Goal: Task Accomplishment & Management: Complete application form

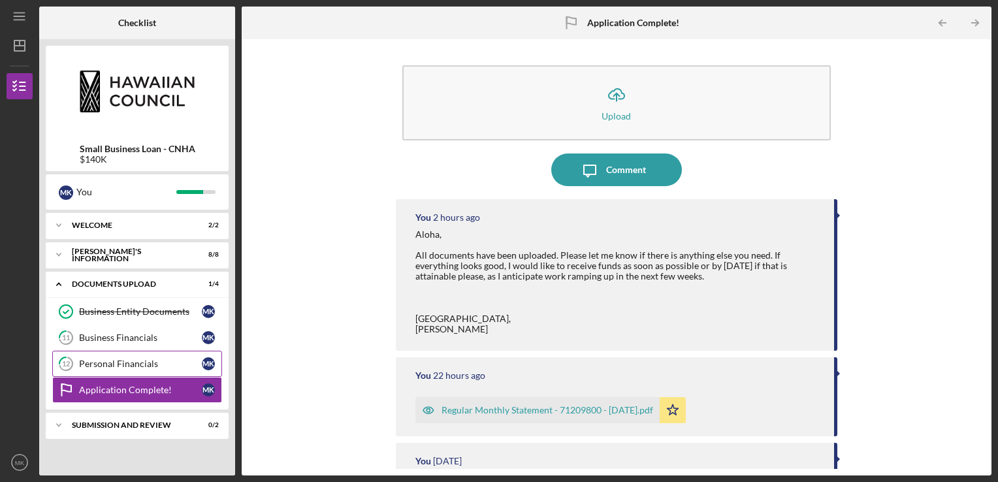
click at [115, 365] on div "Personal Financials" at bounding box center [140, 364] width 123 height 10
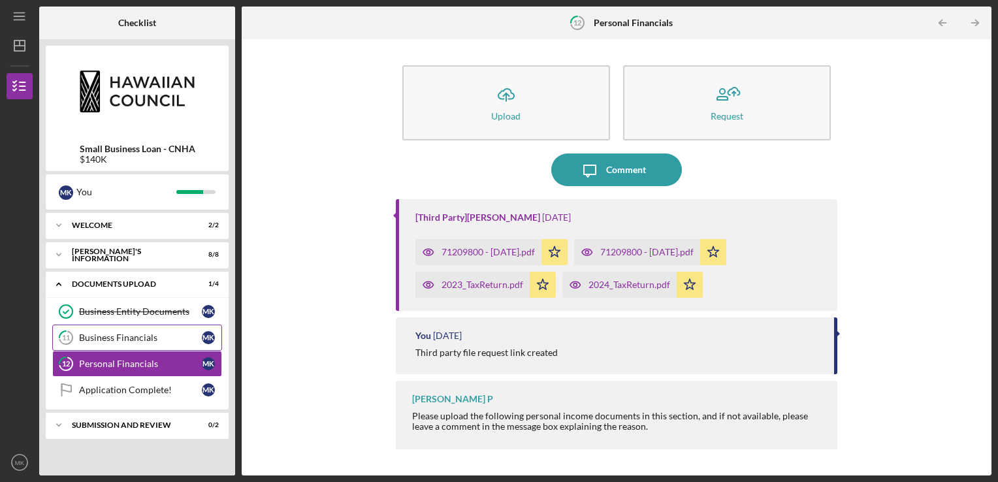
click at [118, 336] on div "Business Financials" at bounding box center [140, 338] width 123 height 10
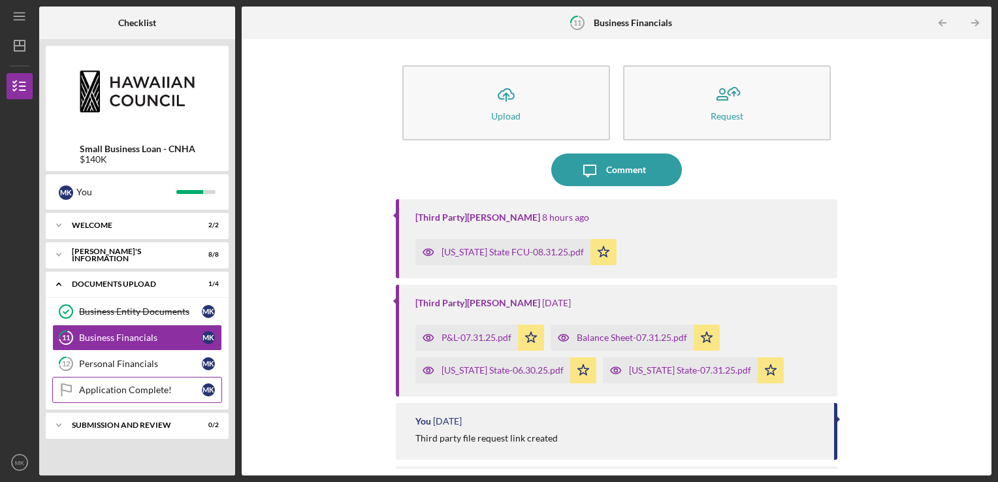
click at [125, 389] on div "Application Complete!" at bounding box center [140, 390] width 123 height 10
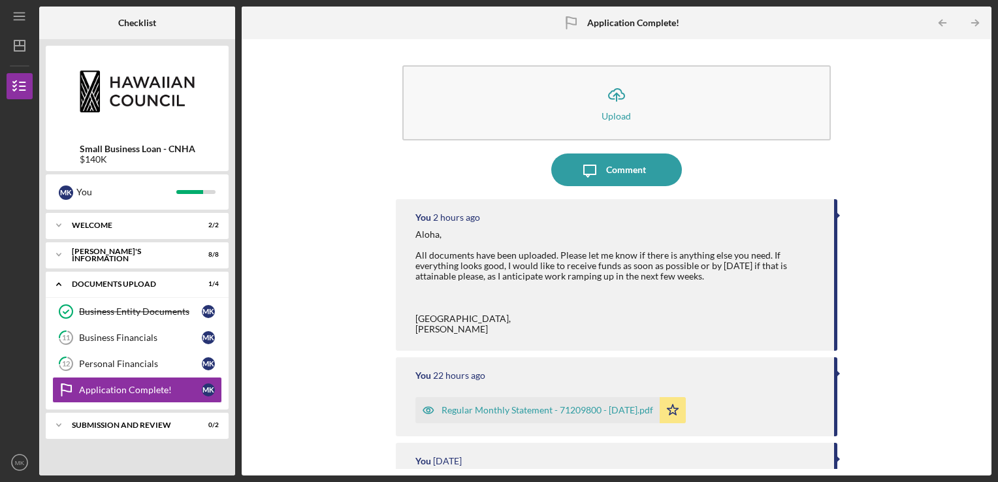
click at [318, 299] on div "Icon/Upload Upload Icon/Message Comment You 2 hours ago [PERSON_NAME], All docu…" at bounding box center [616, 257] width 737 height 423
